Goal: Information Seeking & Learning: Learn about a topic

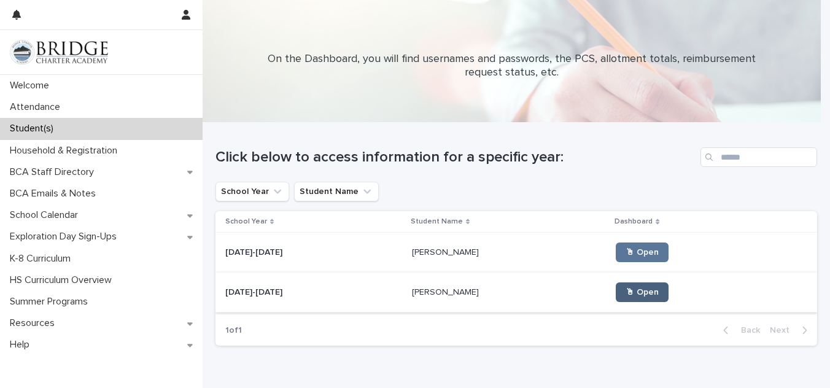
click at [625, 296] on span "🖱 Open" at bounding box center [641, 292] width 33 height 9
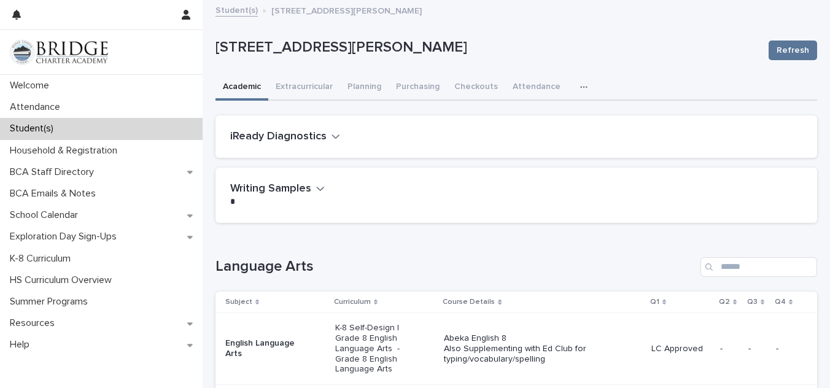
click at [640, 268] on h1 "Language Arts" at bounding box center [455, 267] width 480 height 18
click at [304, 90] on button "Extracurricular" at bounding box center [304, 88] width 72 height 26
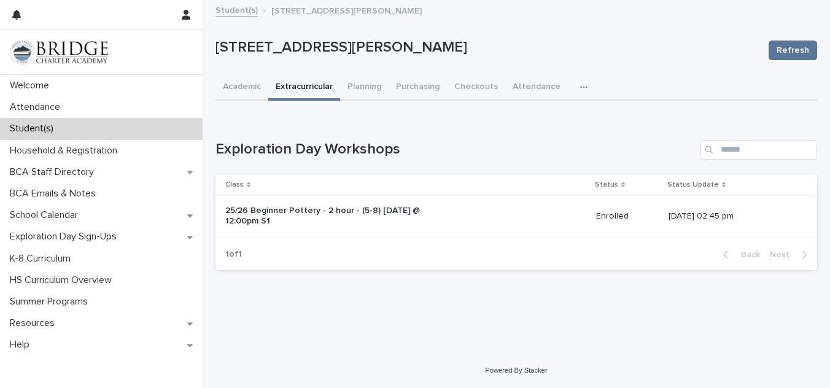
click at [39, 123] on p "Student(s)" at bounding box center [34, 129] width 58 height 12
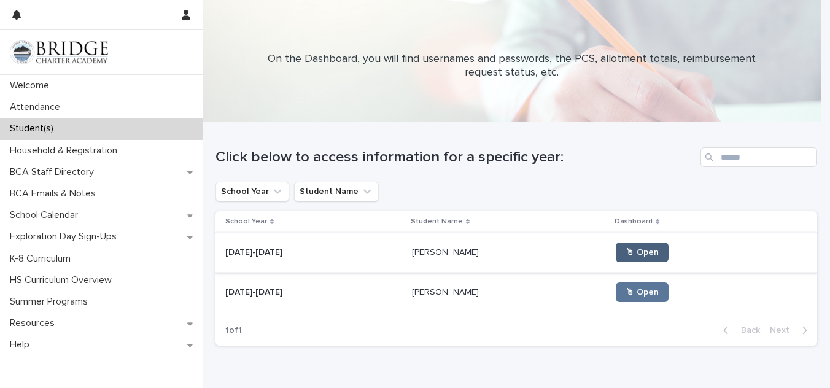
click at [625, 252] on span "🖱 Open" at bounding box center [641, 252] width 33 height 9
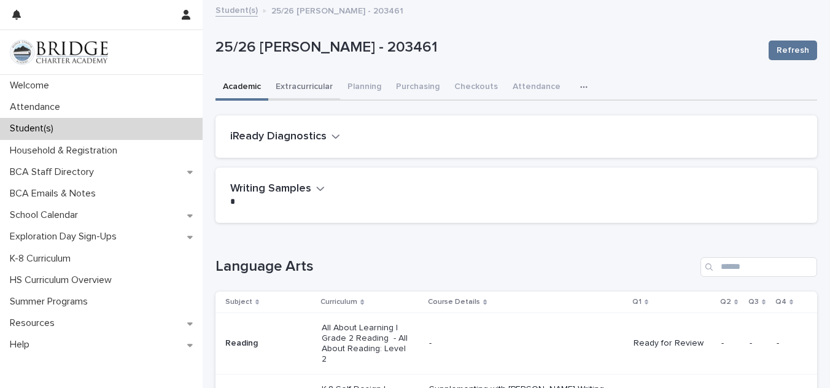
click at [303, 92] on button "Extracurricular" at bounding box center [304, 88] width 72 height 26
